Goal: Communication & Community: Answer question/provide support

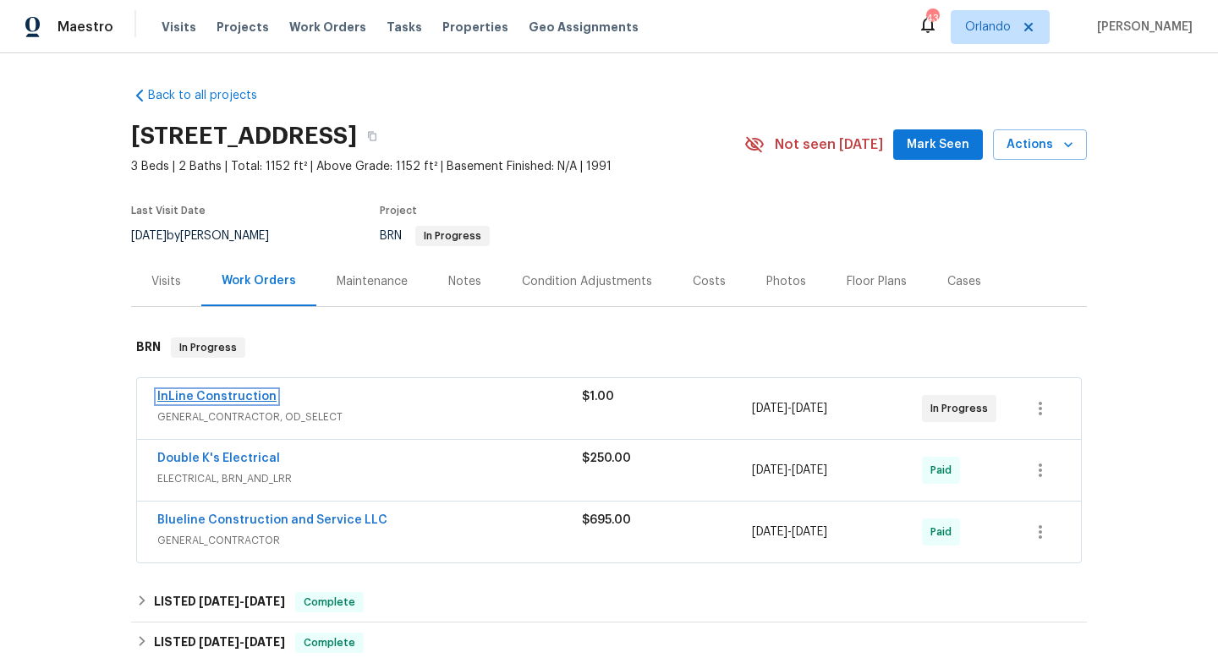
click at [227, 397] on link "InLine Construction" at bounding box center [216, 397] width 119 height 12
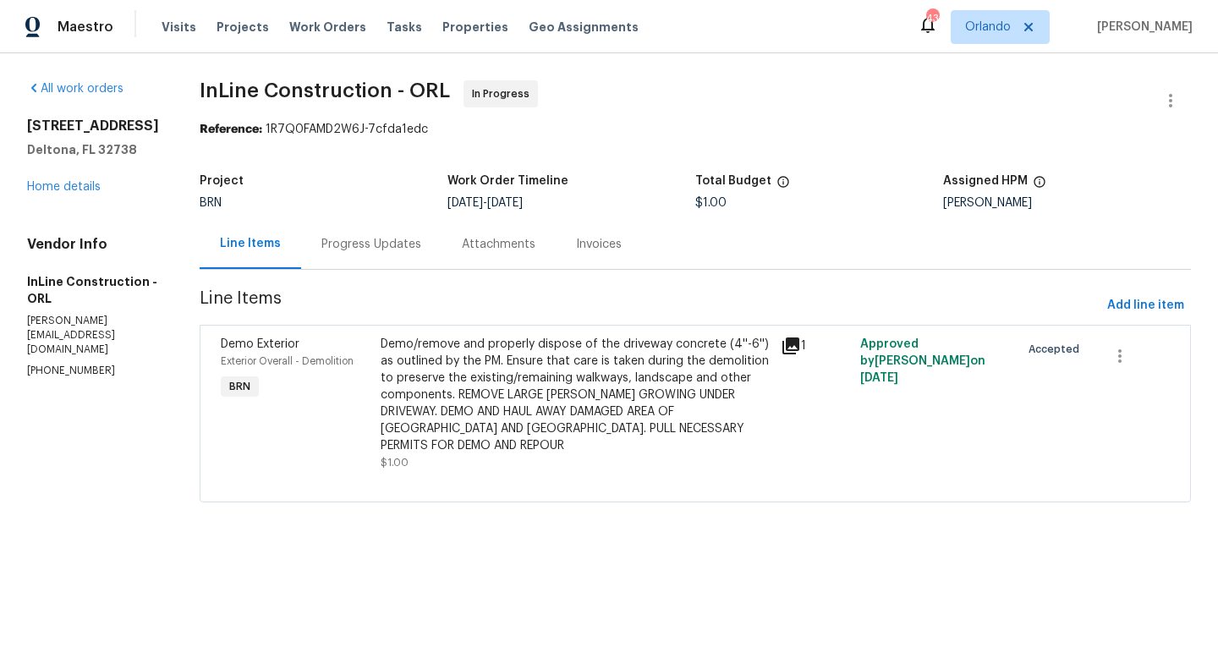
click at [380, 247] on div "Progress Updates" at bounding box center [371, 244] width 100 height 17
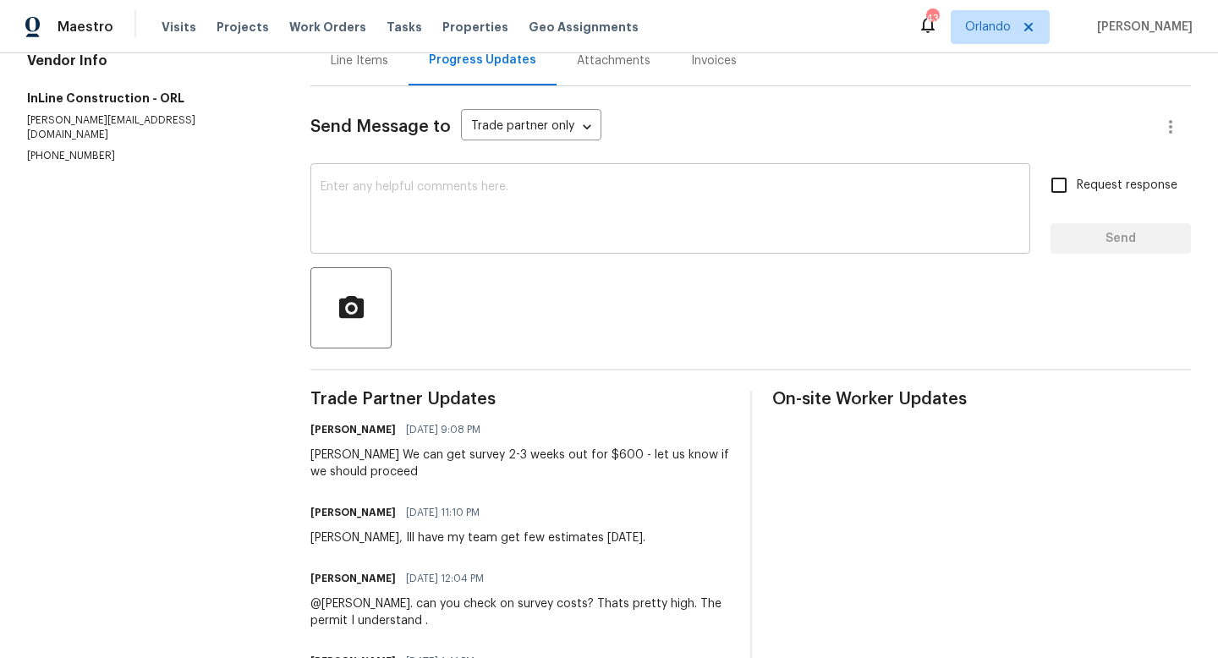
scroll to position [170, 0]
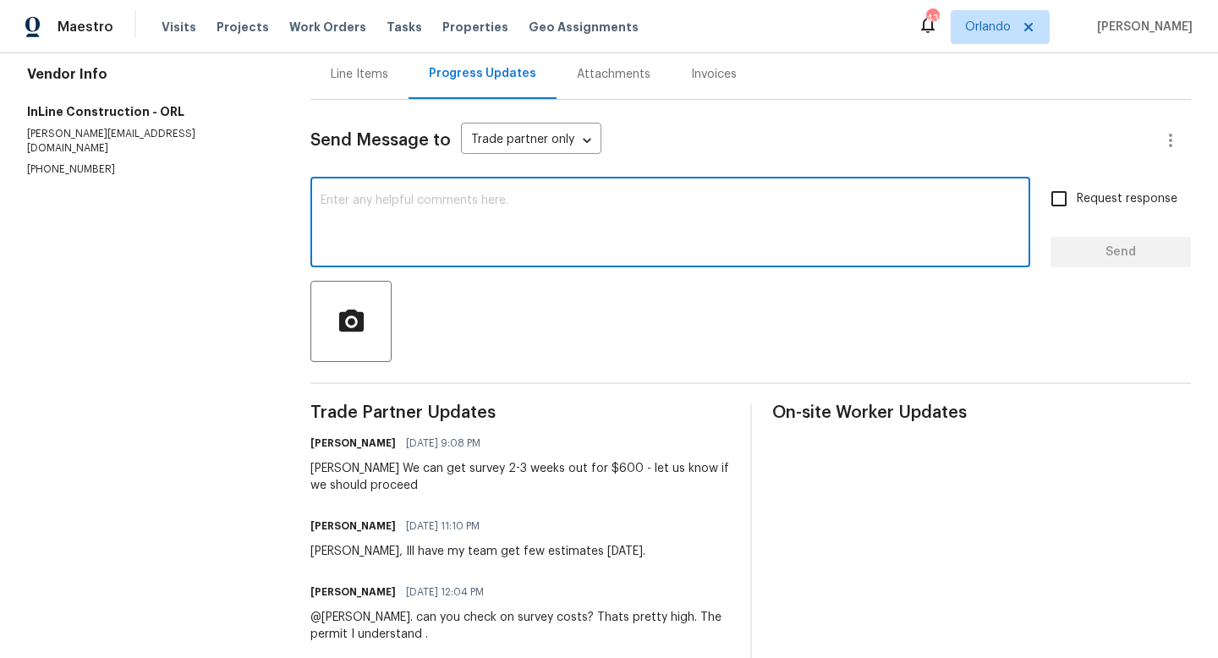
click at [407, 206] on textarea at bounding box center [670, 224] width 699 height 59
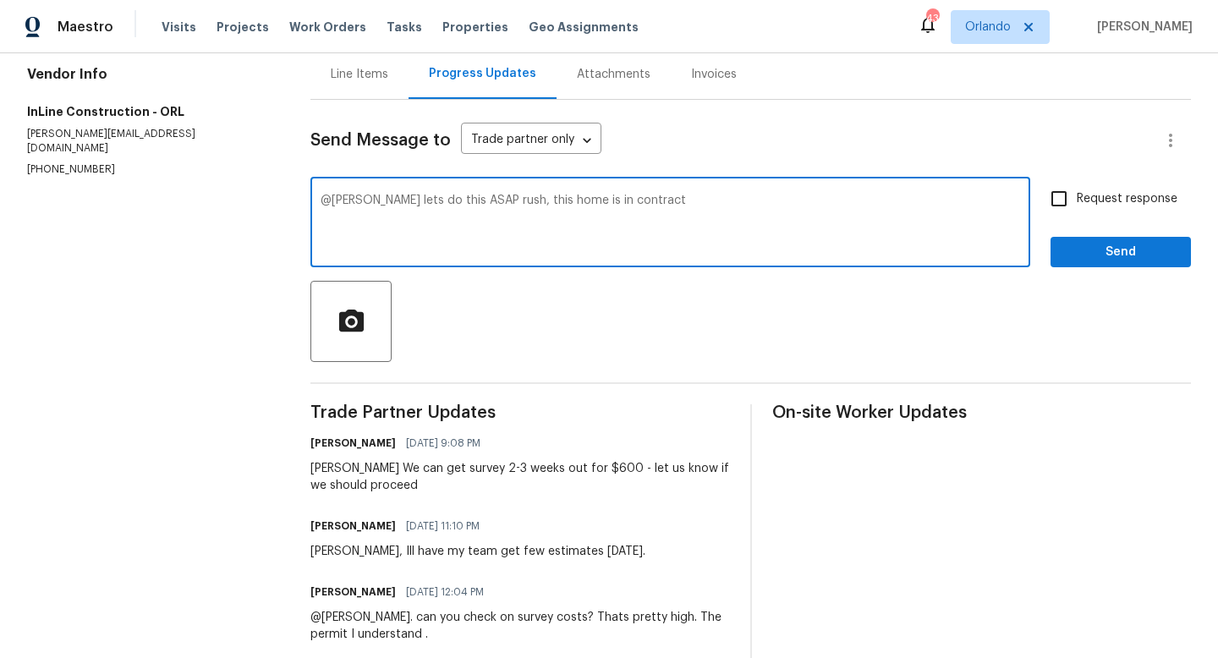
type textarea "@[PERSON_NAME] lets do this ASAP rush, this home is in contract"
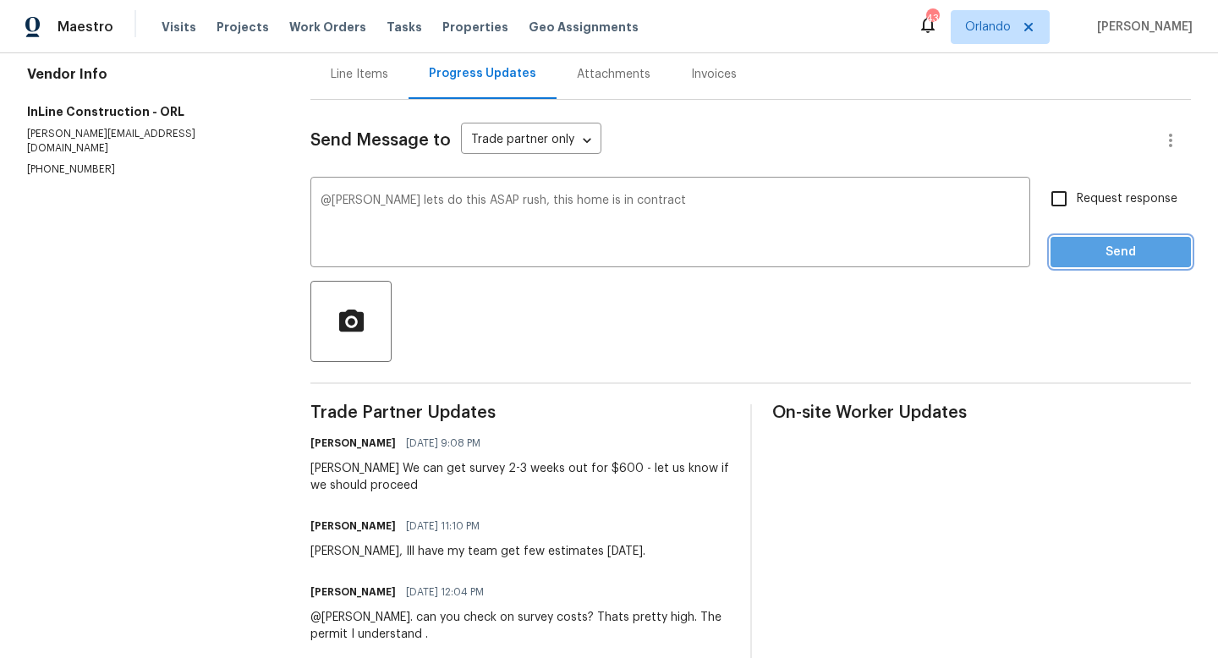
click at [1113, 251] on span "Send" at bounding box center [1120, 252] width 113 height 21
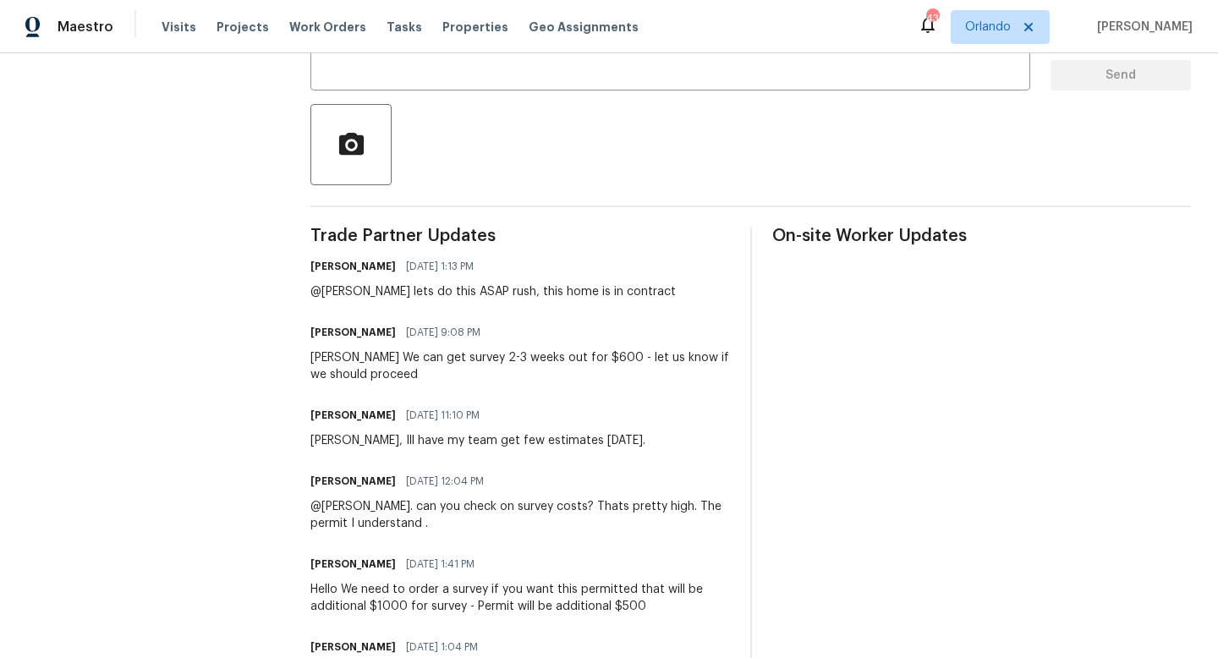
scroll to position [248, 0]
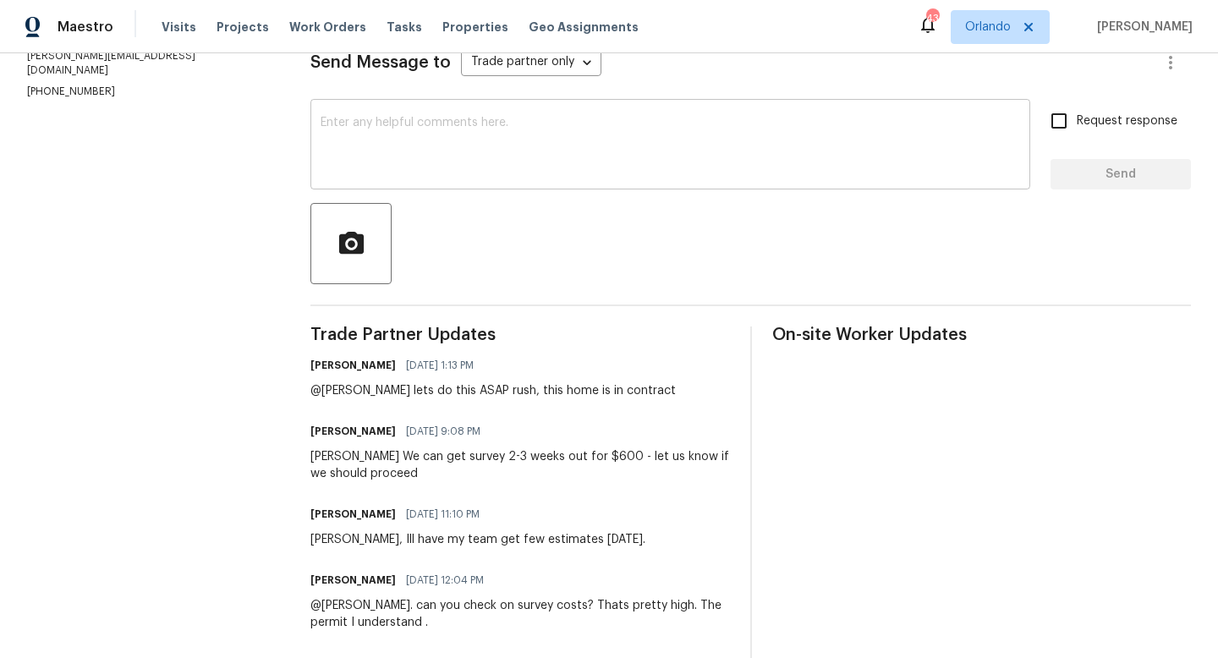
click at [387, 128] on textarea at bounding box center [670, 146] width 699 height 59
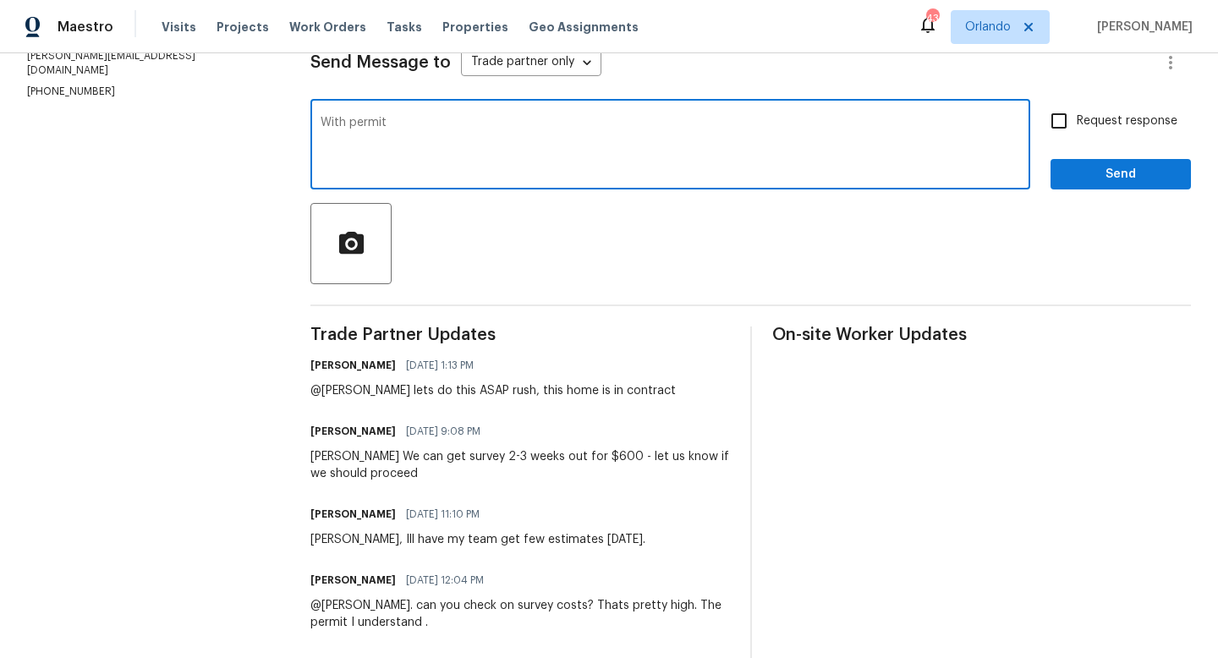
type textarea "With permit"
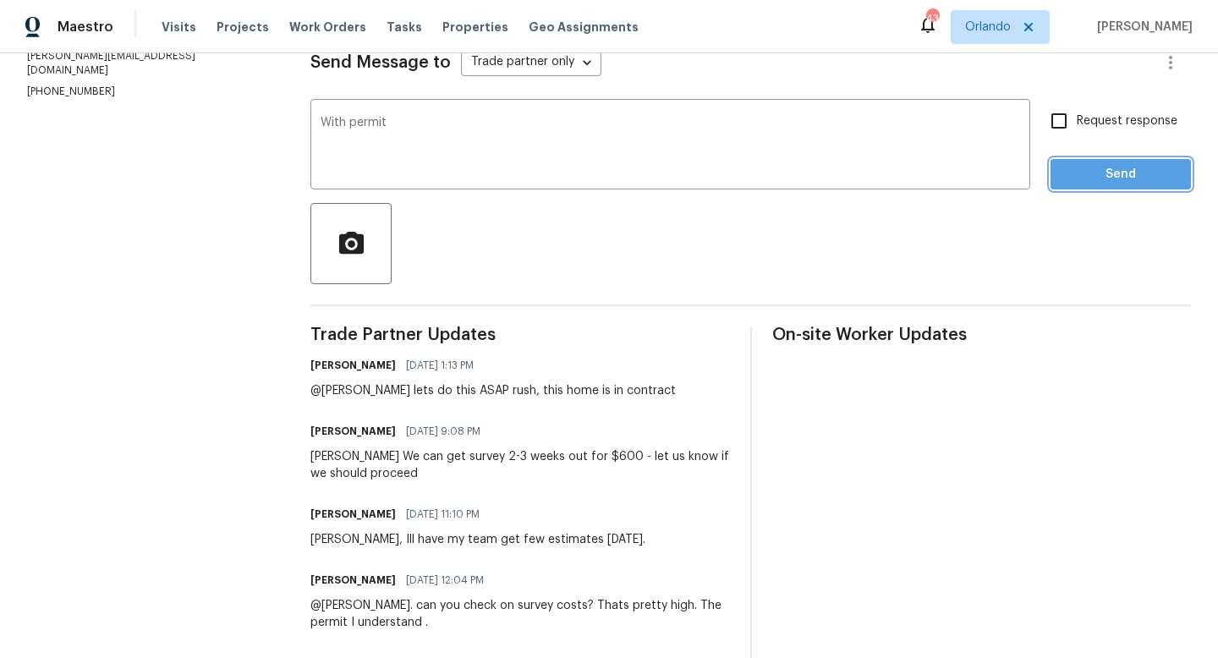
click at [1140, 178] on span "Send" at bounding box center [1120, 174] width 113 height 21
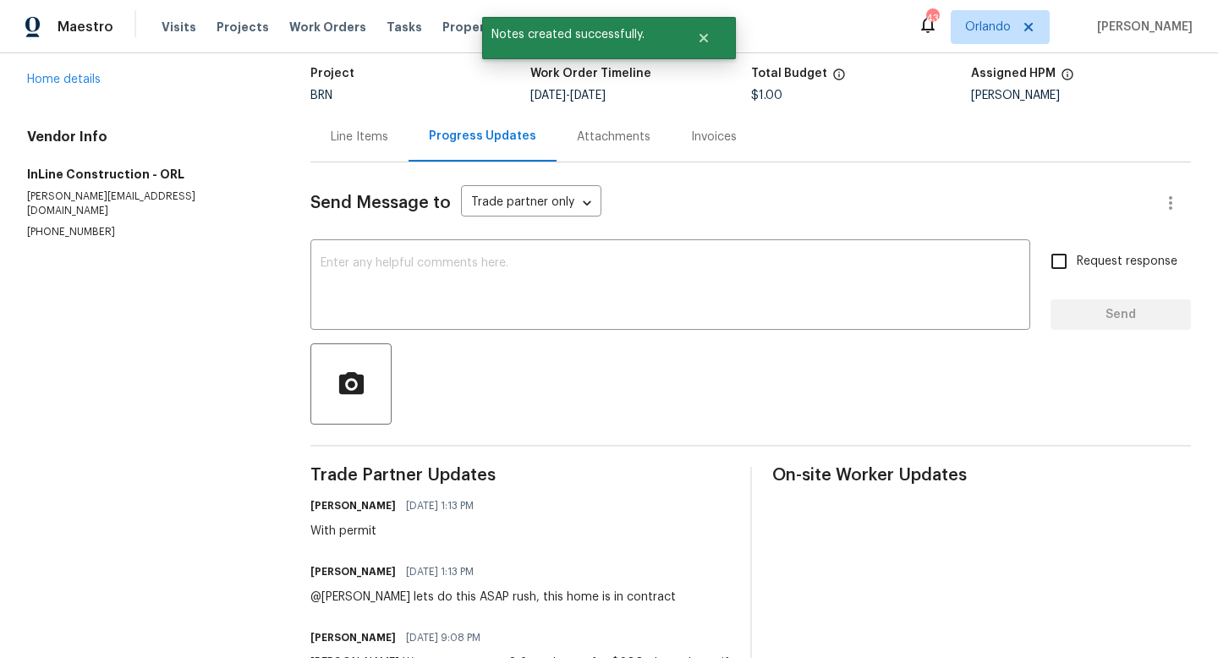
scroll to position [0, 0]
